Goal: Transaction & Acquisition: Subscribe to service/newsletter

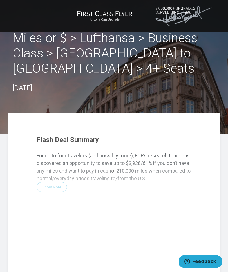
click at [51, 171] on div "Flash Deal Summary For up to four travelers (and possibly more), FCF’s research…" at bounding box center [114, 223] width 166 height 186
click at [20, 17] on button at bounding box center [18, 16] width 7 height 7
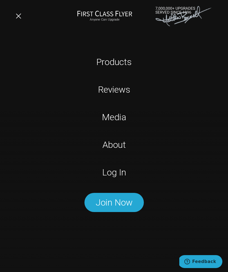
click at [115, 202] on link "Join Now" at bounding box center [113, 202] width 59 height 19
